Goal: Task Accomplishment & Management: Manage account settings

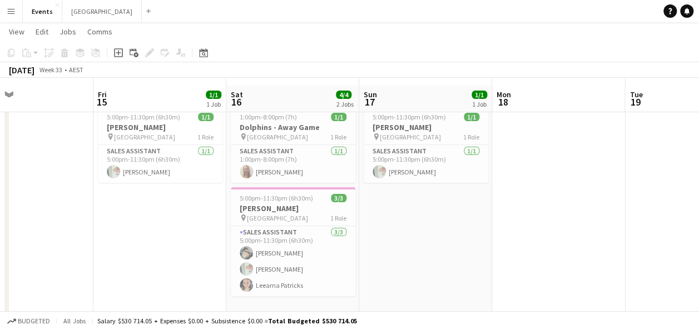
scroll to position [32, 0]
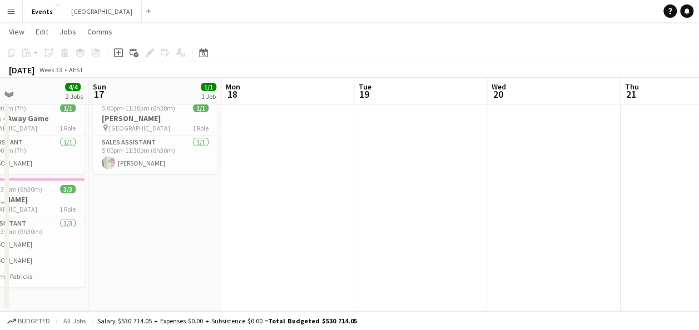
drag, startPoint x: 616, startPoint y: 172, endPoint x: 362, endPoint y: 205, distance: 256.8
click at [345, 205] on app-calendar-viewport "Wed 13 Thu 14 Fri 15 1/1 1 Job Sat 16 4/4 2 Jobs Sun 17 1/1 1 Job Mon 18 Tue 19…" at bounding box center [349, 162] width 699 height 300
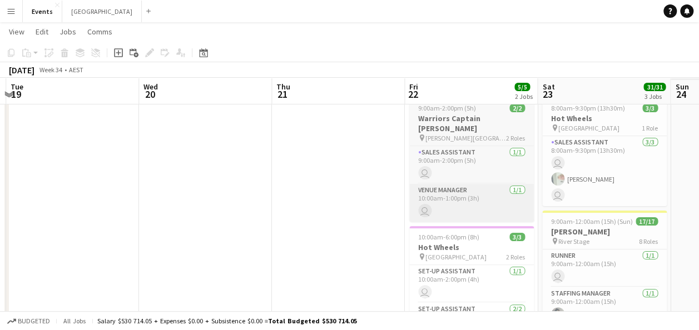
drag, startPoint x: 556, startPoint y: 174, endPoint x: 416, endPoint y: 191, distance: 141.2
click at [229, 187] on app-calendar-viewport "Fri 15 1/1 1 Job Sat 16 4/4 2 Jobs Sun 17 1/1 1 Job Mon 18 Tue 19 Wed 20 Thu 21…" at bounding box center [349, 290] width 699 height 556
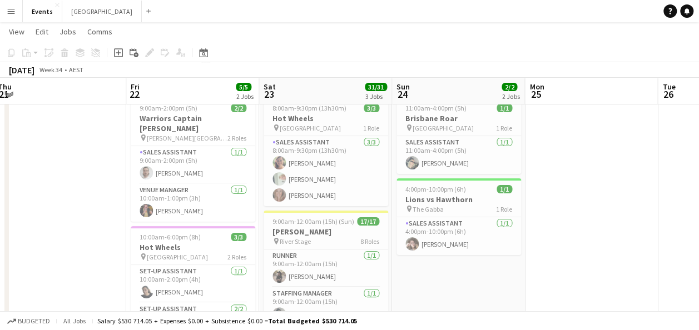
drag, startPoint x: 599, startPoint y: 173, endPoint x: 343, endPoint y: 167, distance: 256.5
click at [343, 167] on app-calendar-viewport "Sun 17 1/1 1 Job Mon 18 Tue 19 Wed 20 Thu 21 Fri 22 5/5 2 Jobs Sat 23 31/31 3 J…" at bounding box center [349, 290] width 699 height 556
click at [441, 244] on app-card-role "Sales Assistant [DATE] 4:00pm-10:00pm (6h) [PERSON_NAME]" at bounding box center [458, 236] width 125 height 38
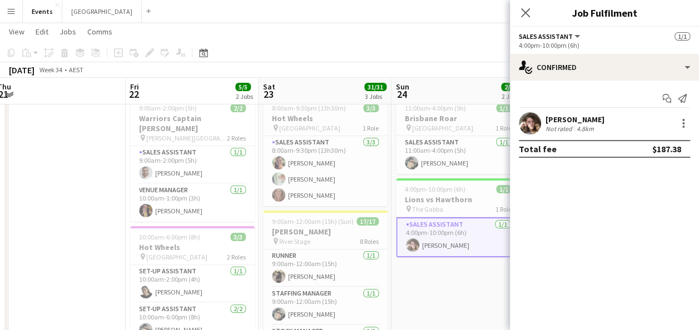
click at [575, 125] on div "4.8km" at bounding box center [586, 129] width 22 height 8
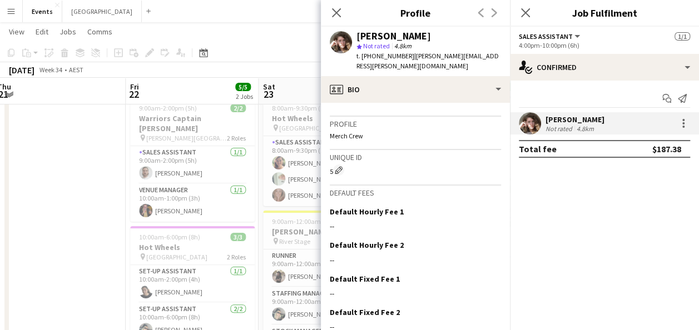
scroll to position [486, 0]
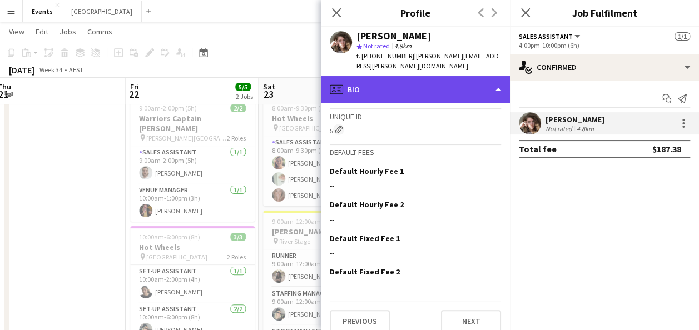
click at [429, 79] on div "profile Bio" at bounding box center [415, 89] width 189 height 27
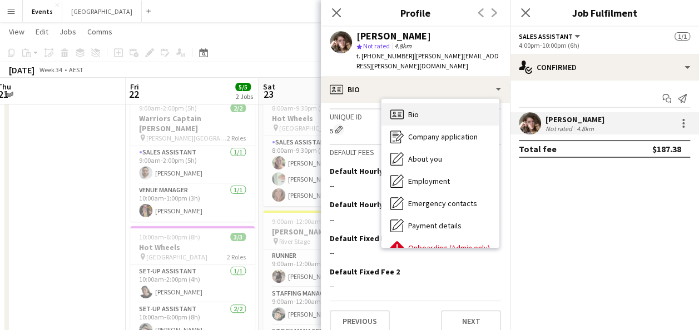
click at [443, 106] on div "Bio Bio" at bounding box center [440, 114] width 117 height 22
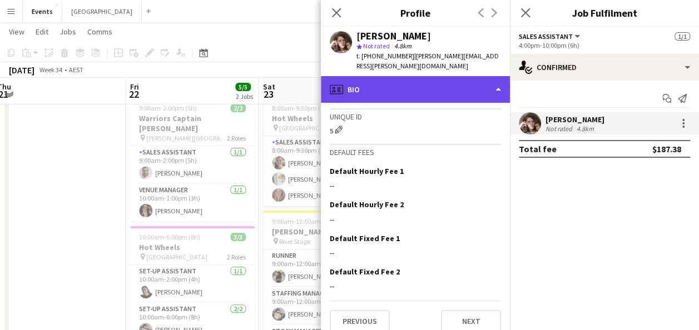
click at [429, 77] on div "profile Bio" at bounding box center [415, 89] width 189 height 27
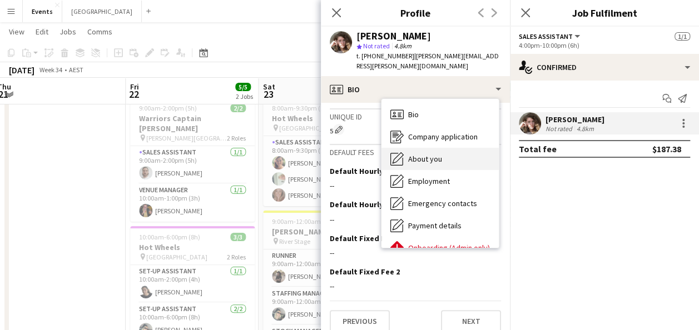
click at [446, 154] on div "About you About you" at bounding box center [440, 159] width 117 height 22
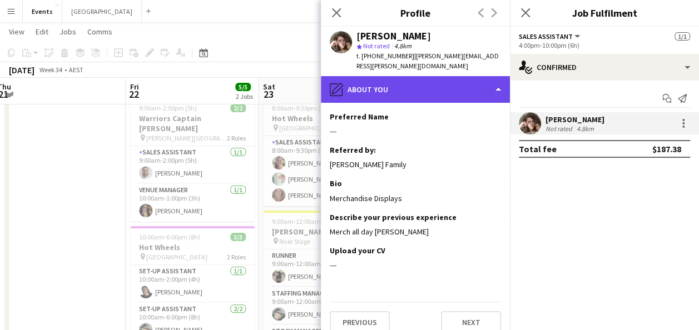
click at [409, 76] on div "pencil4 About you" at bounding box center [415, 89] width 189 height 27
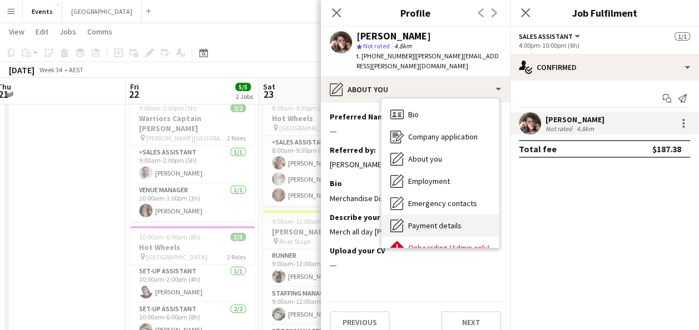
click at [438, 221] on span "Payment details" at bounding box center [434, 226] width 53 height 10
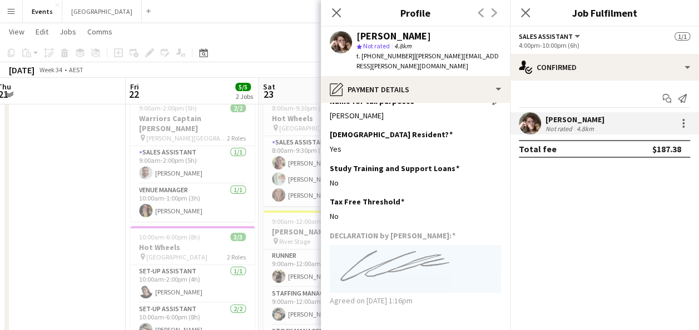
scroll to position [389, 0]
